Goal: Task Accomplishment & Management: Manage account settings

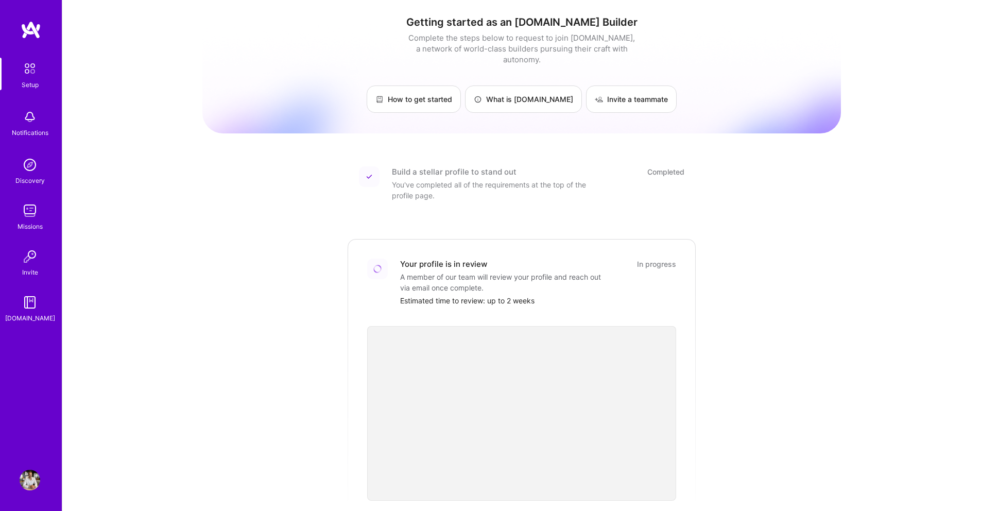
click at [25, 80] on div "Setup" at bounding box center [30, 84] width 17 height 11
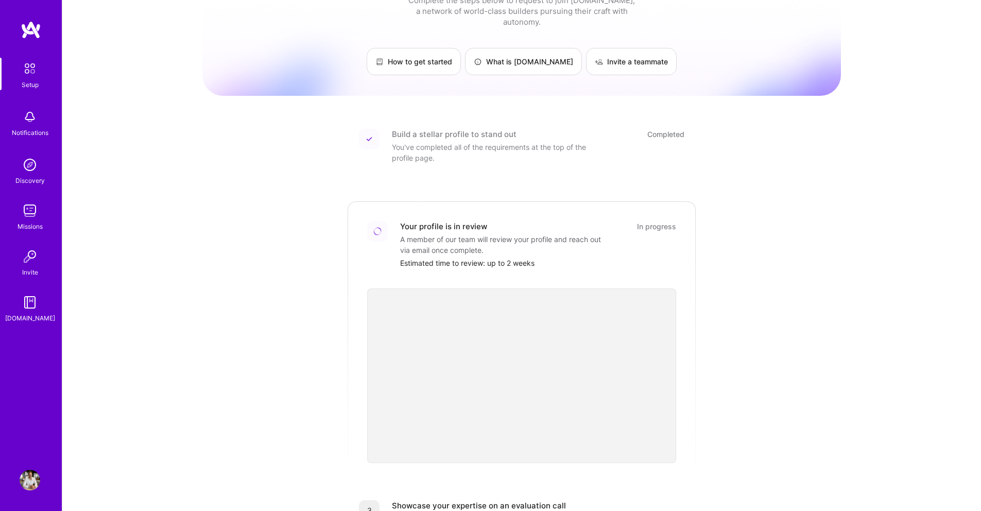
scroll to position [67, 0]
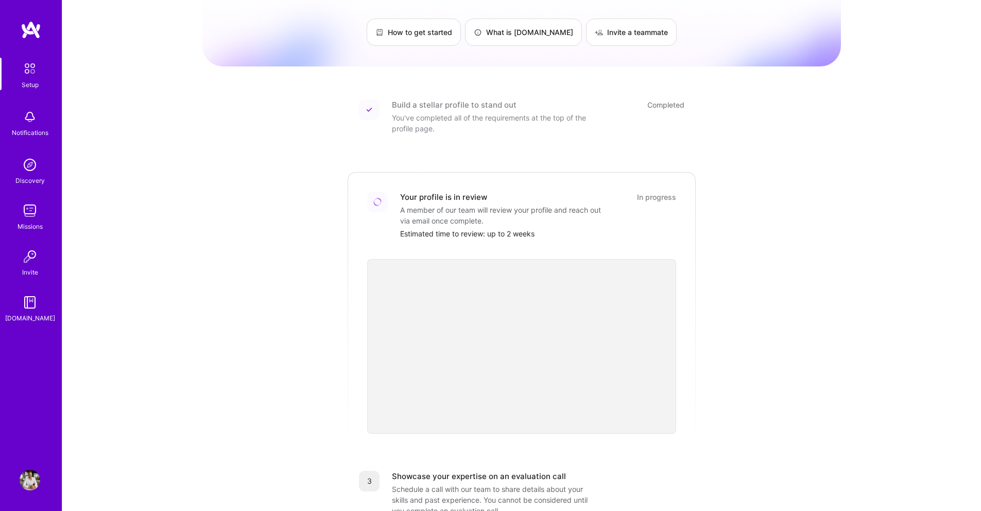
click at [38, 484] on img at bounding box center [30, 480] width 21 height 21
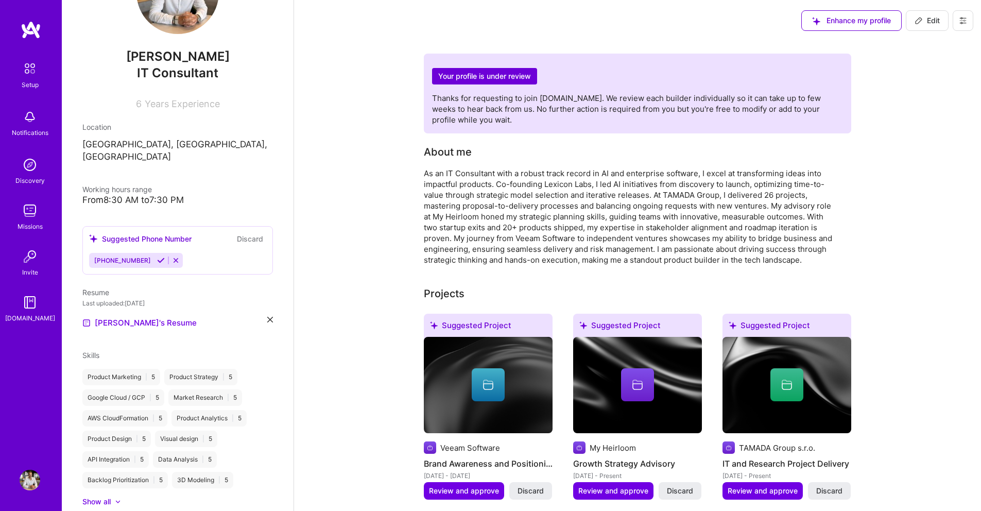
scroll to position [81, 0]
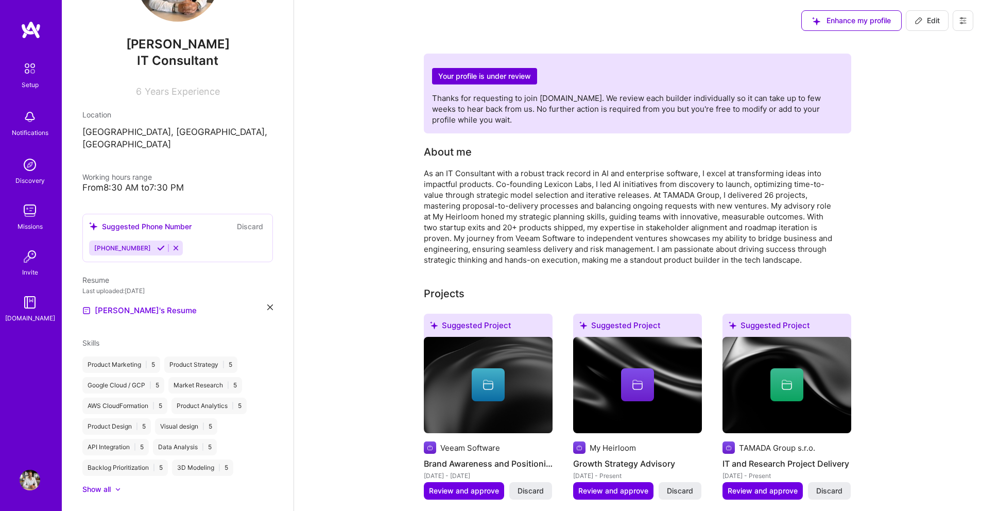
click at [157, 244] on icon at bounding box center [161, 248] width 8 height 8
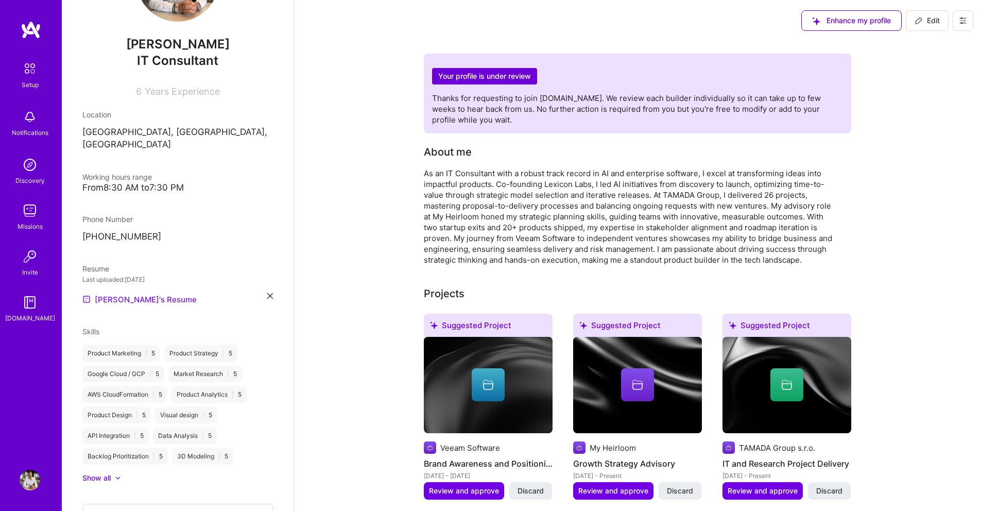
click at [116, 293] on link "[PERSON_NAME]'s Resume" at bounding box center [139, 299] width 114 height 12
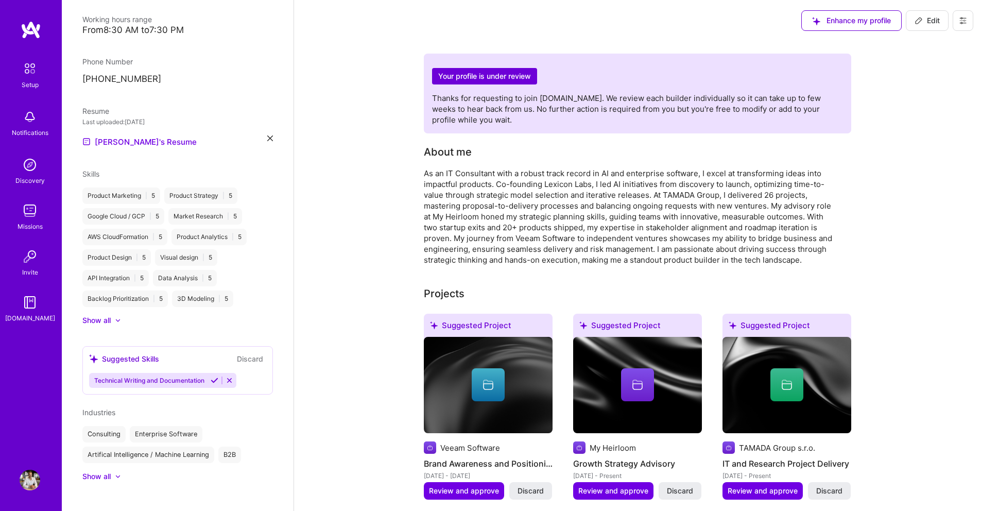
scroll to position [106, 0]
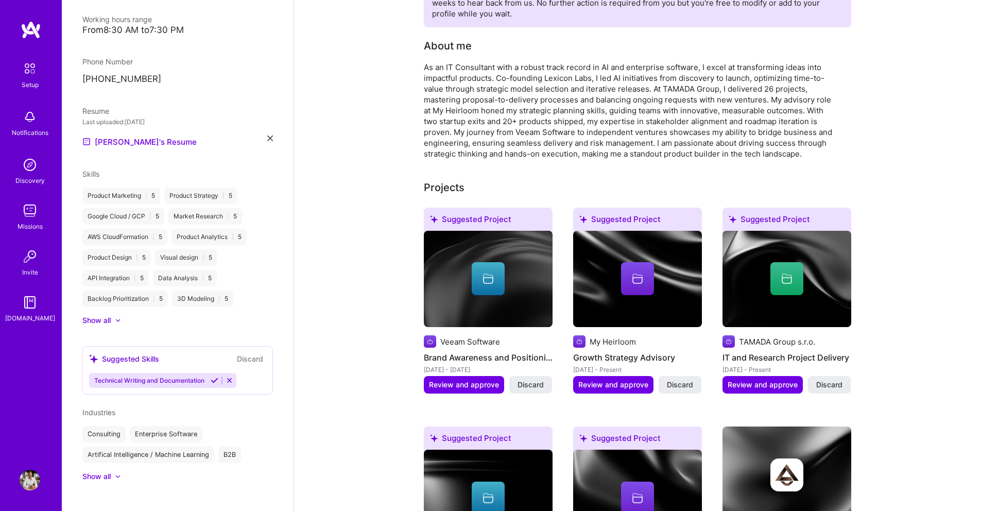
click at [212, 376] on icon at bounding box center [215, 380] width 8 height 8
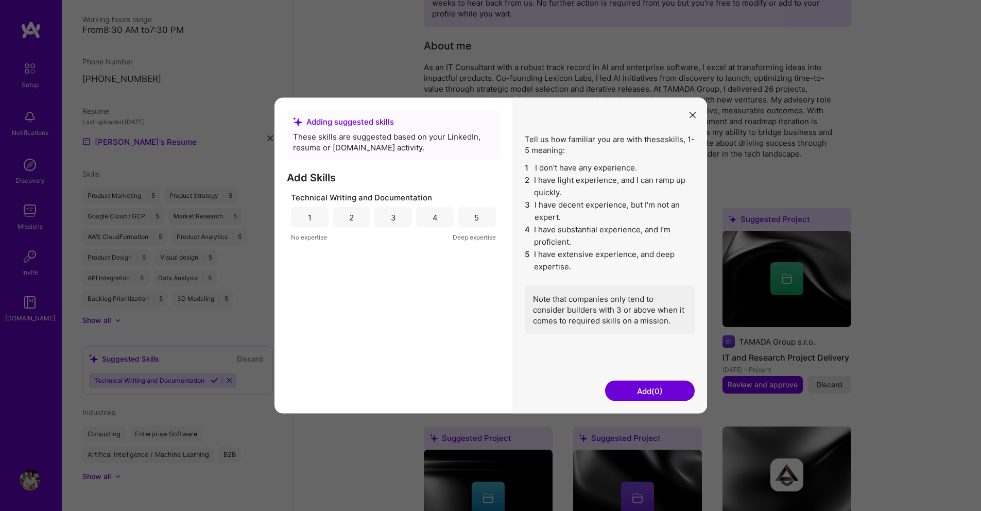
click at [479, 216] on div "5" at bounding box center [476, 217] width 5 height 11
click at [657, 391] on button "Add (1)" at bounding box center [650, 390] width 90 height 21
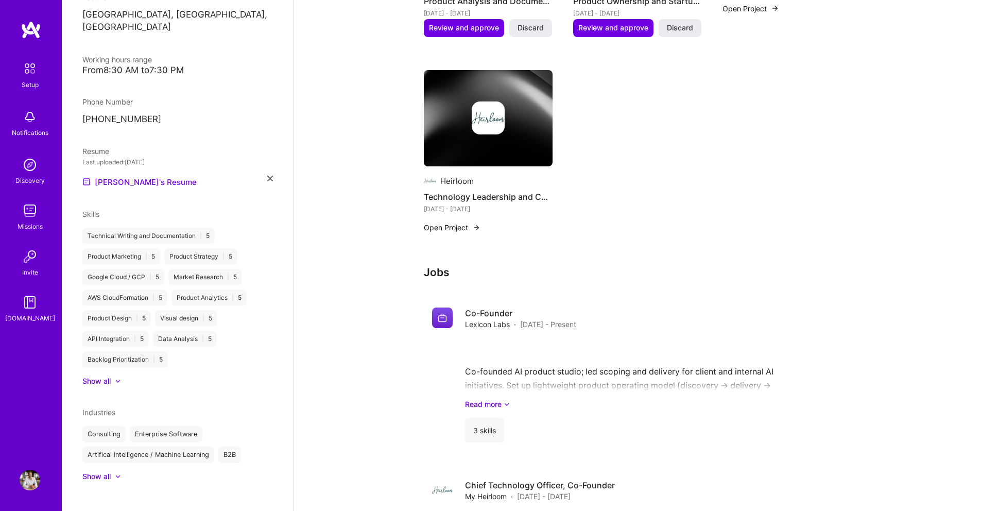
scroll to position [790, 0]
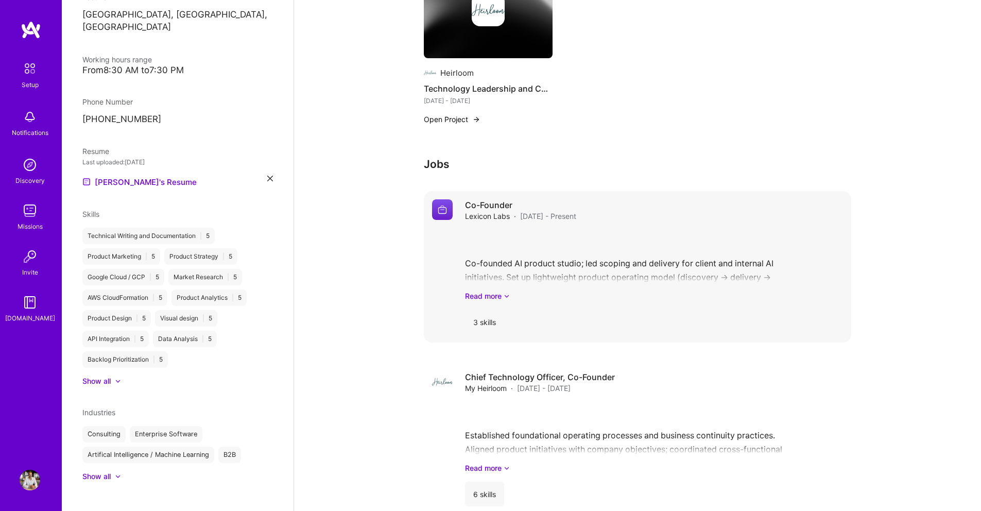
click at [491, 229] on div "Co-Founder Lexicon Labs · [DATE] - Present Co-founded AI product studio; led sc…" at bounding box center [654, 266] width 378 height 135
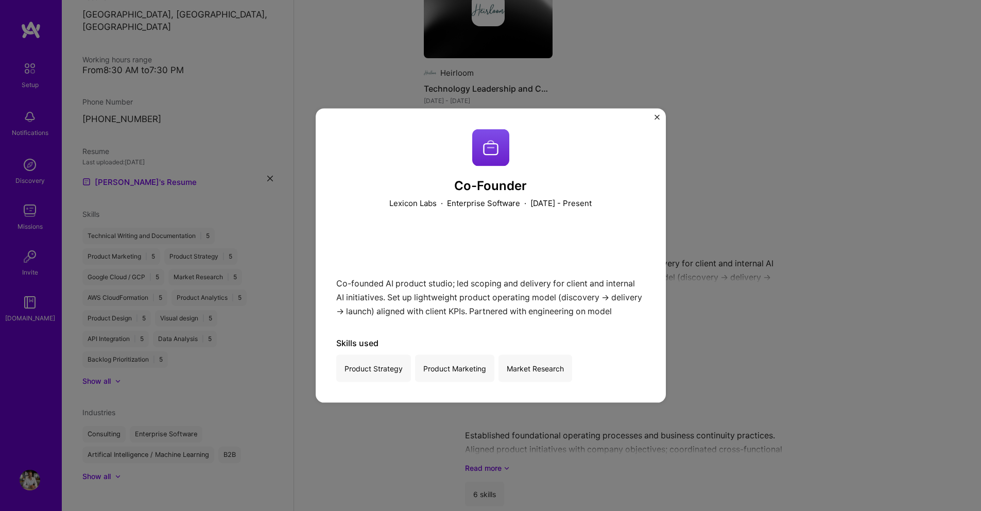
click at [657, 116] on img "Close" at bounding box center [656, 117] width 5 height 5
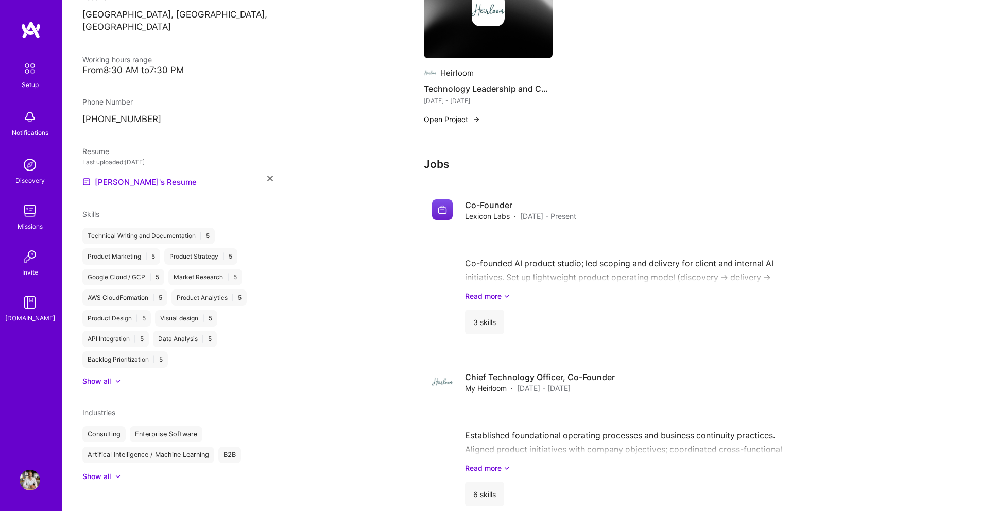
click at [36, 219] on img at bounding box center [30, 210] width 21 height 21
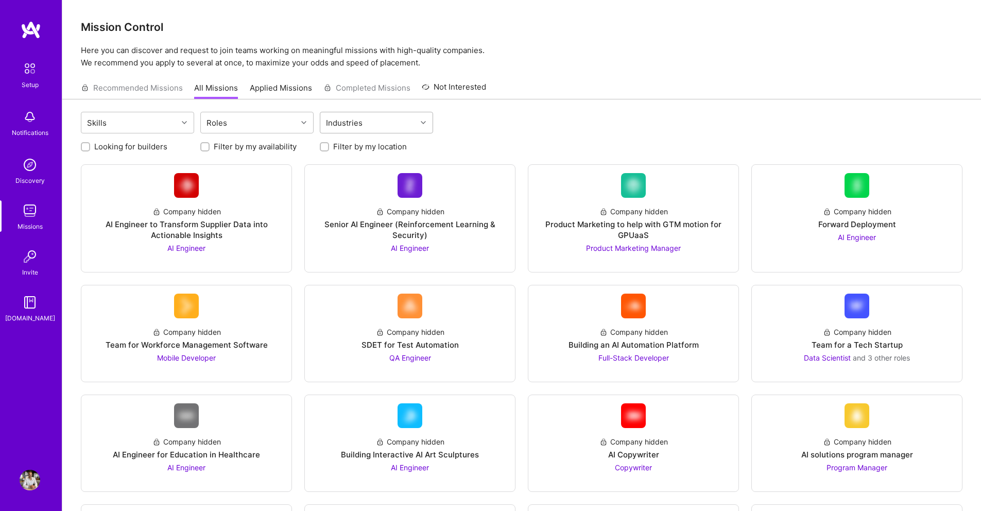
click at [336, 128] on div "Industries" at bounding box center [344, 122] width 42 height 15
click at [354, 148] on div "Consulting" at bounding box center [376, 149] width 101 height 11
checkbox input "true"
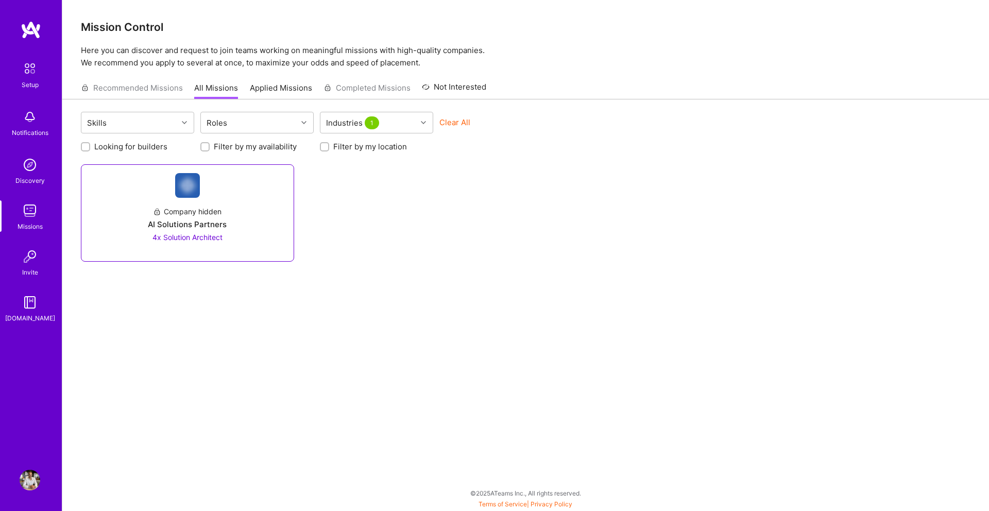
click at [237, 201] on div "Company hidden AI Solutions Partners 4x Solution Architect" at bounding box center [188, 220] width 196 height 45
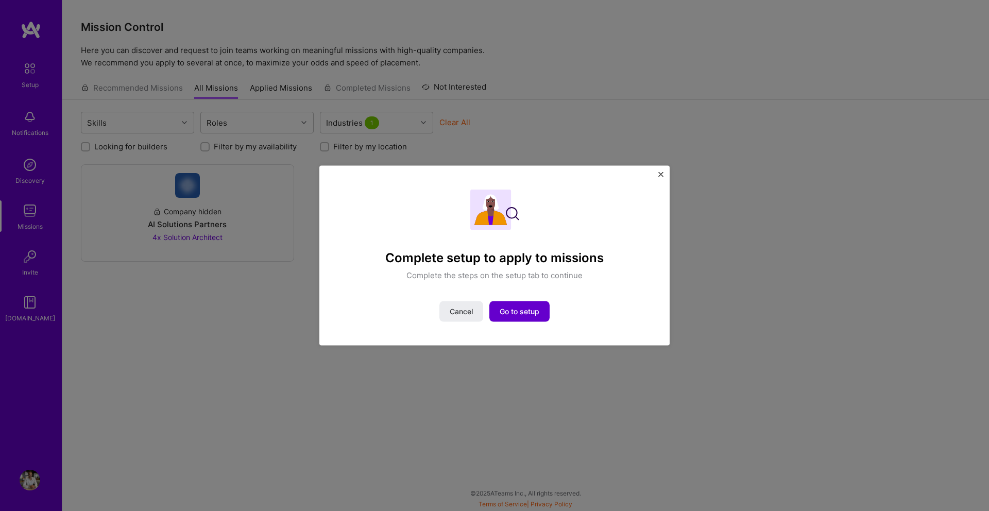
click at [516, 315] on span "Go to setup" at bounding box center [519, 311] width 40 height 10
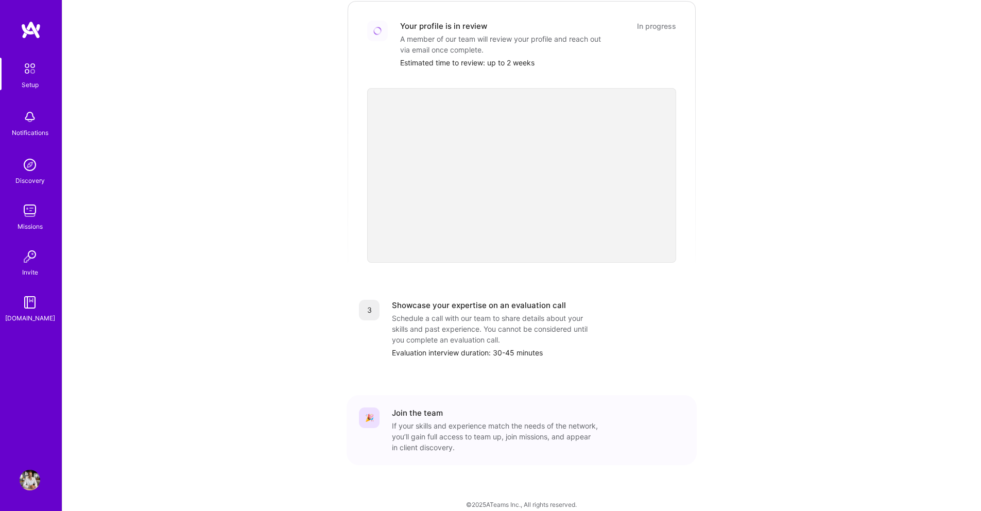
scroll to position [238, 0]
